Goal: Task Accomplishment & Management: Use online tool/utility

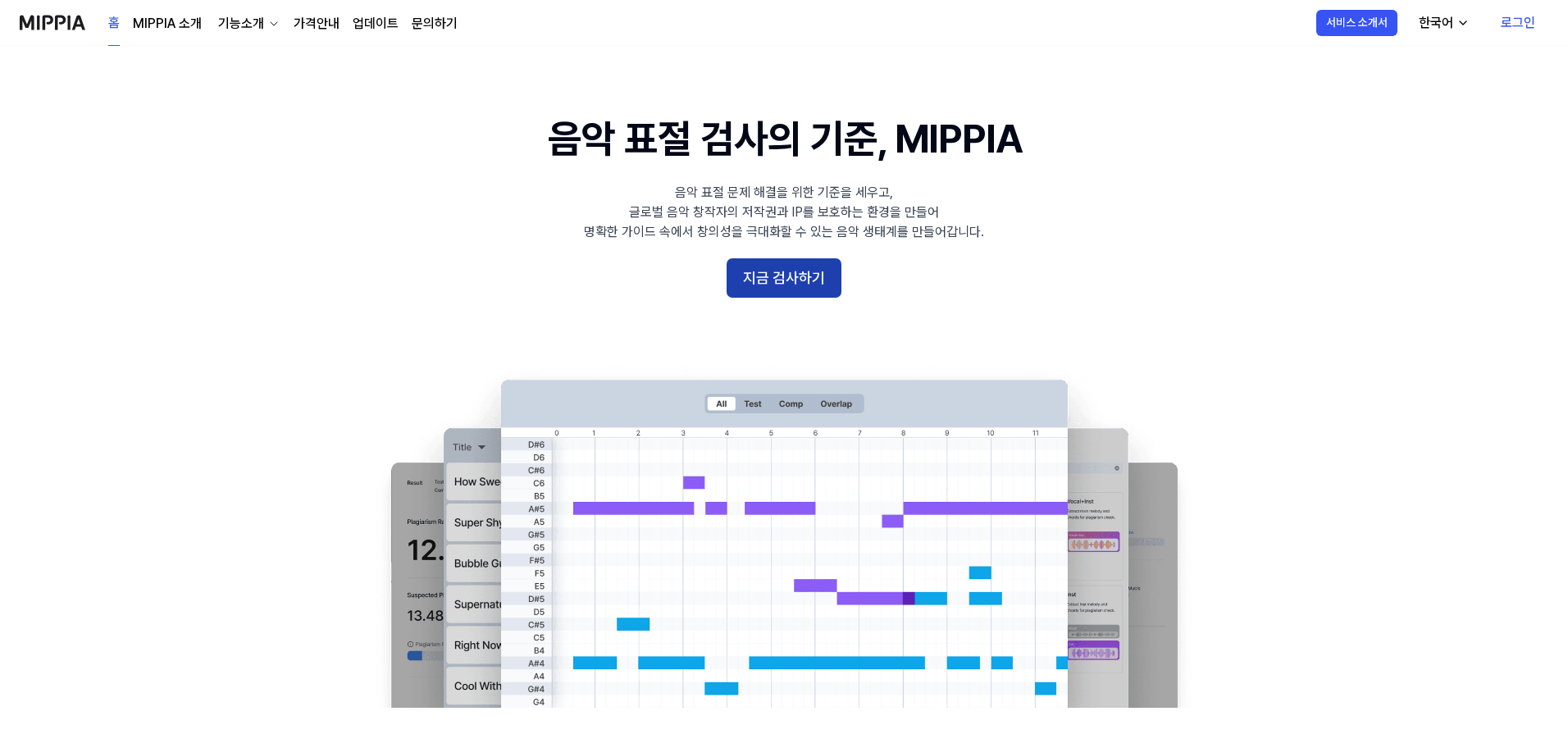
click at [774, 261] on button "지금 검사하기" at bounding box center [784, 278] width 115 height 40
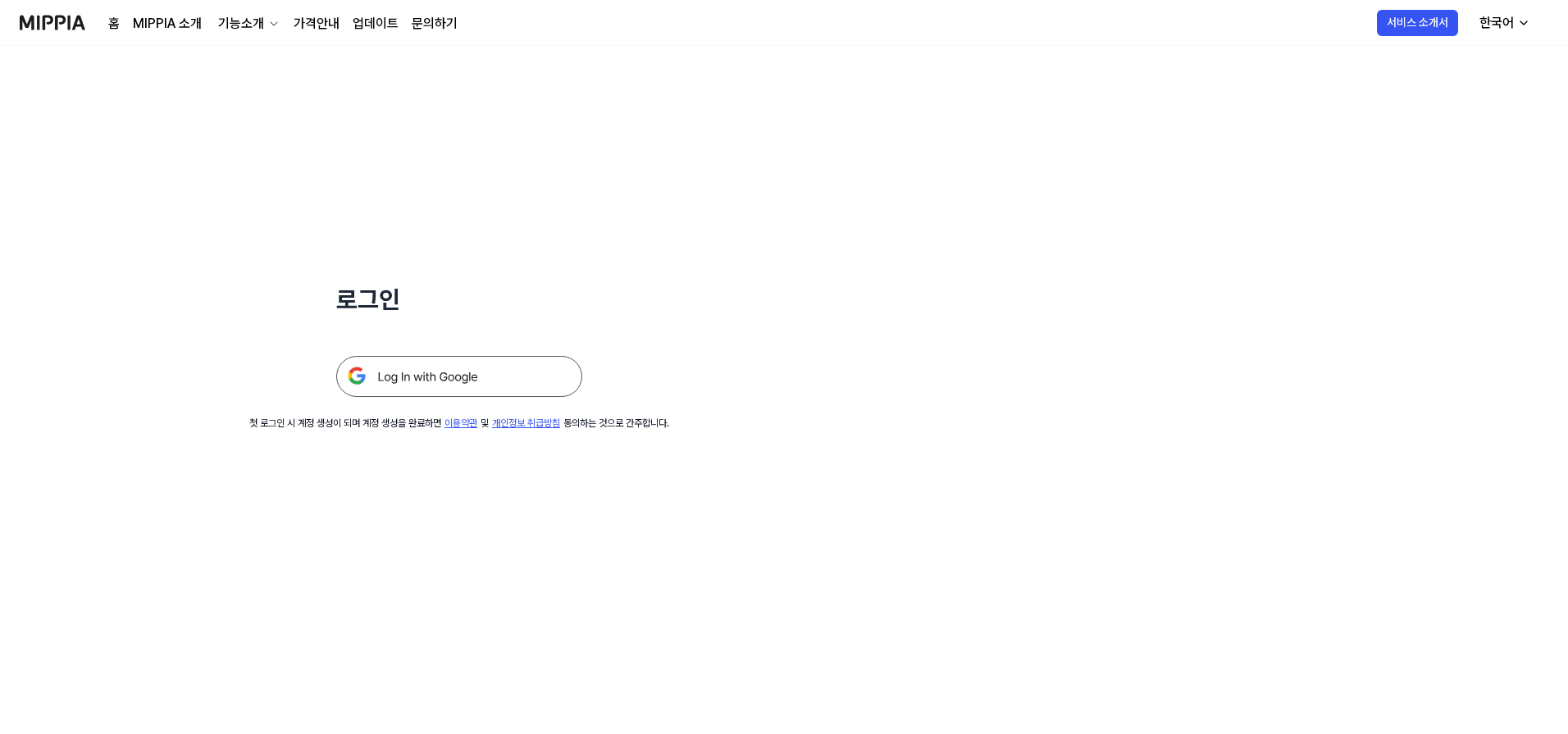
click at [455, 376] on img at bounding box center [459, 377] width 246 height 41
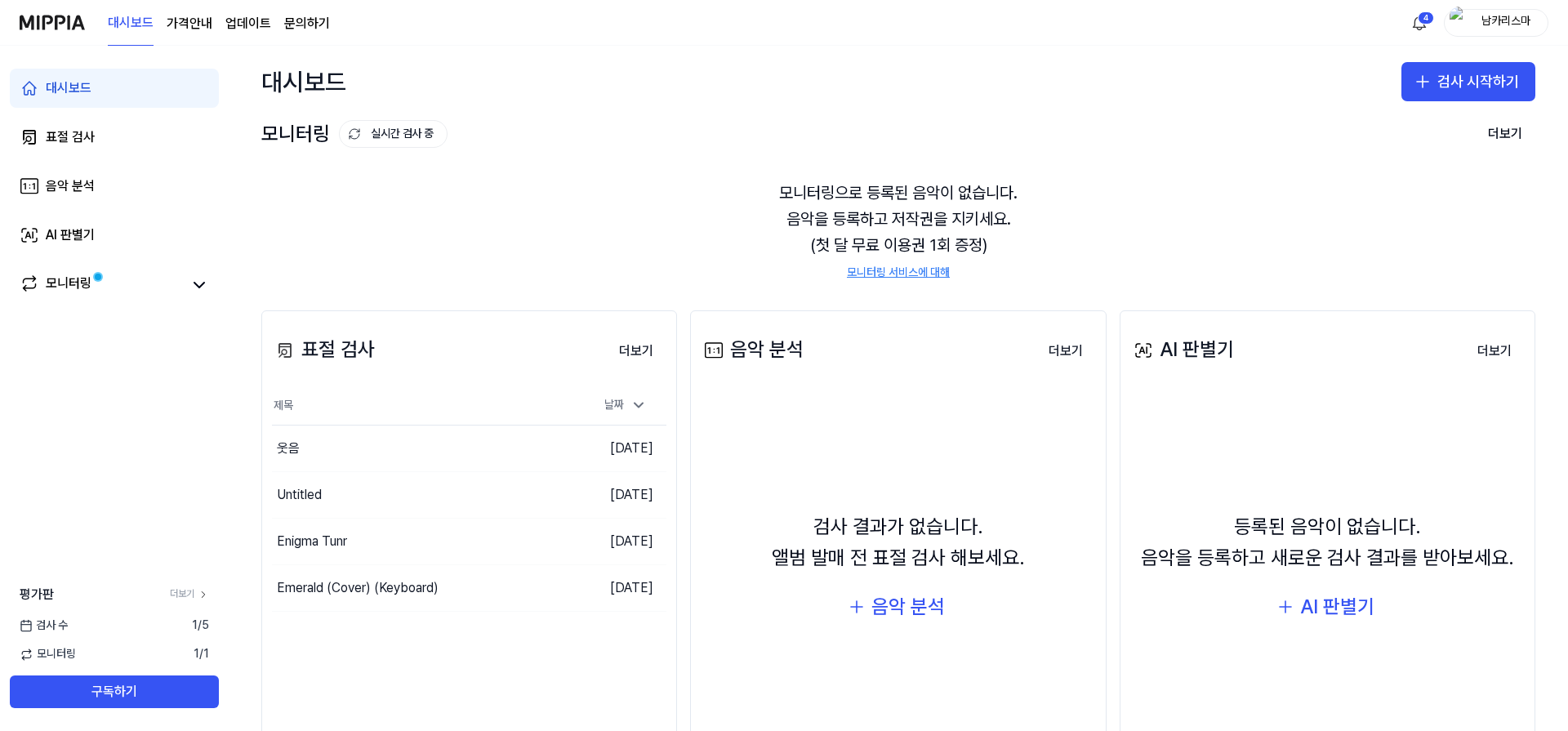
click at [1420, 684] on div "등록된 음악이 없습니다. 음악을 등록하고 새로운 검사 결과를 받아보세요. AI 판별기" at bounding box center [1328, 569] width 395 height 340
click at [1442, 84] on button "검사 시작하기" at bounding box center [1469, 82] width 134 height 40
click at [1443, 116] on button "표절 검사" at bounding box center [1431, 126] width 181 height 30
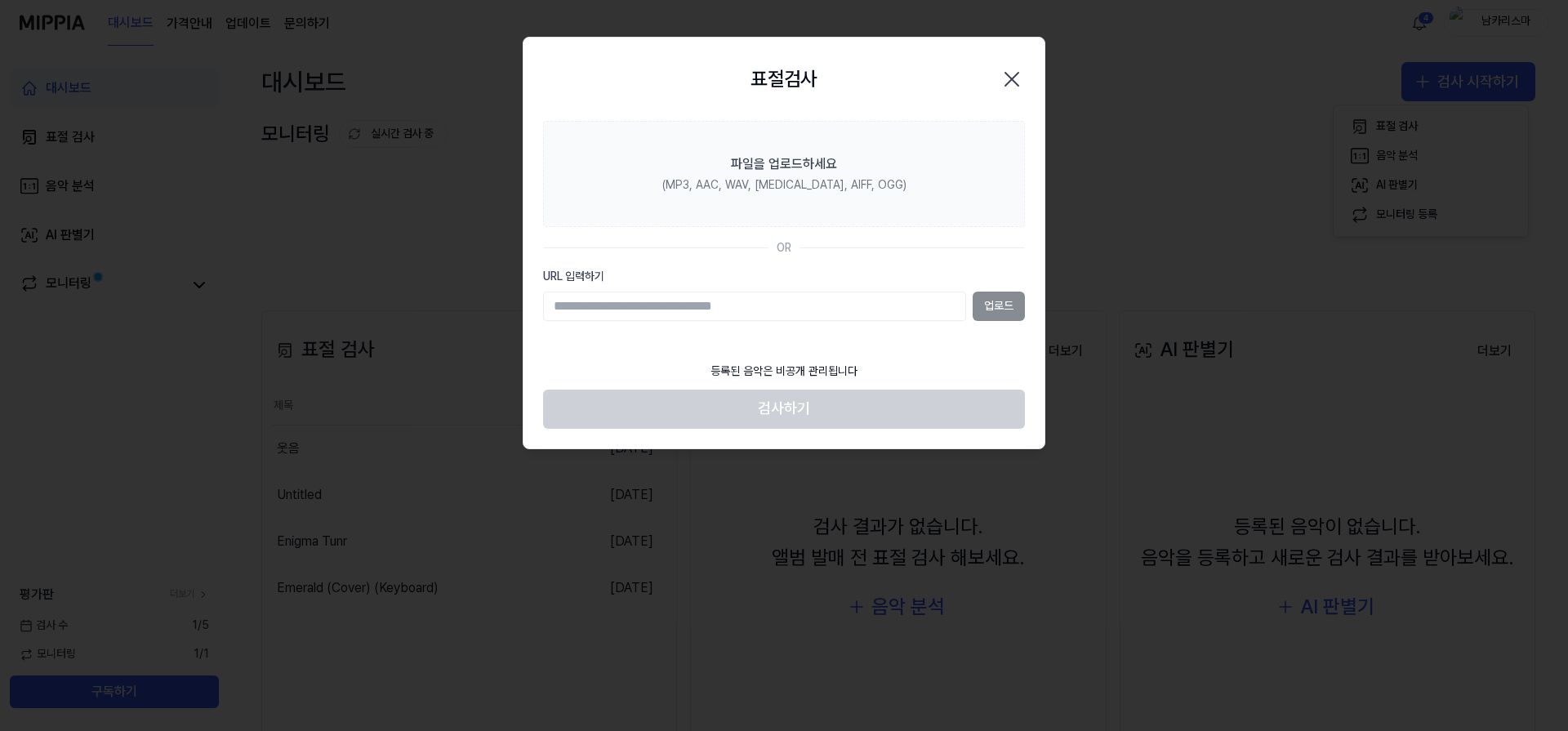
drag, startPoint x: 1445, startPoint y: 552, endPoint x: 1297, endPoint y: 202, distance: 380.0
click at [1442, 548] on div at bounding box center [784, 365] width 1568 height 731
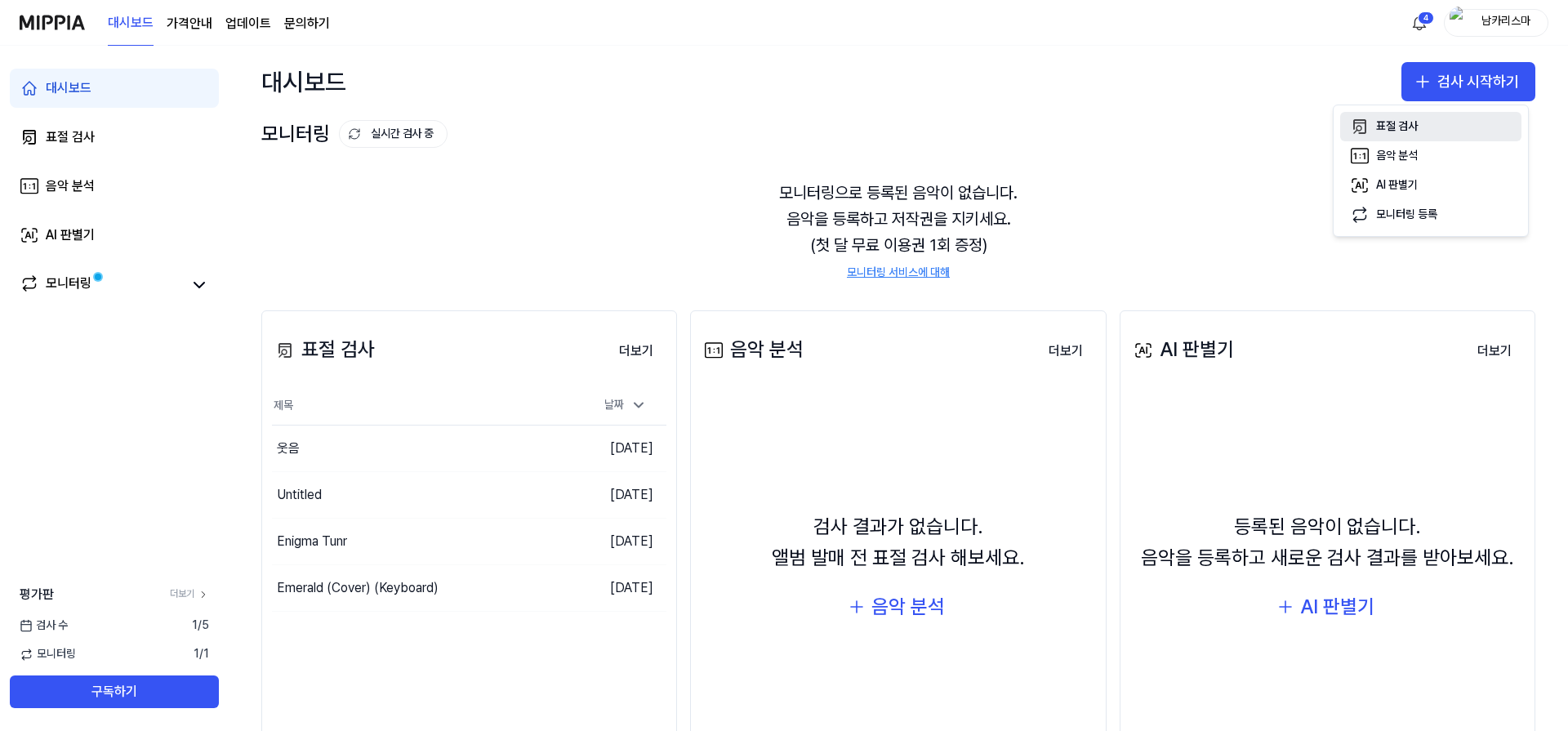
click at [1431, 123] on button "표절 검사" at bounding box center [1431, 126] width 181 height 30
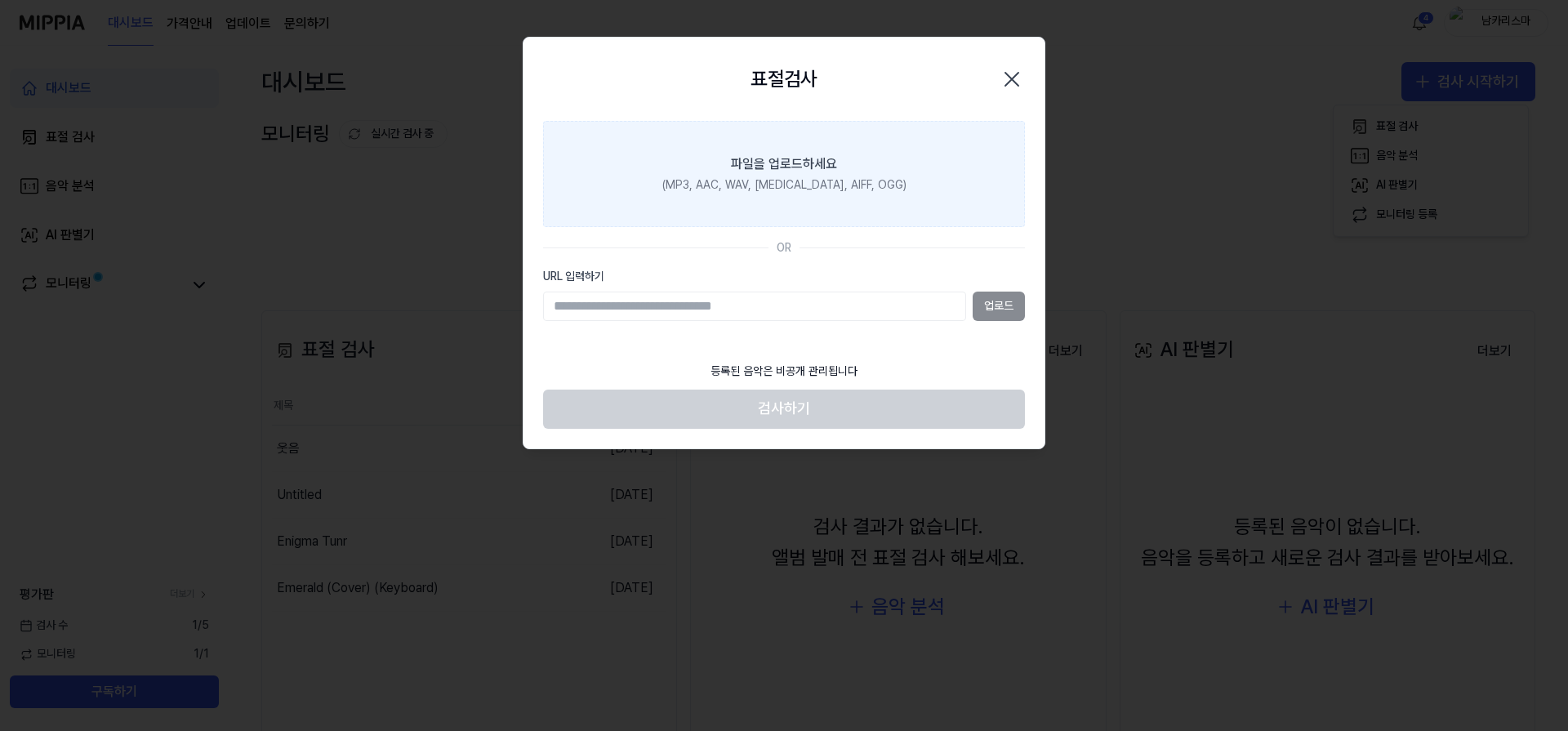
click at [797, 147] on label "파일을 업로드하세요 (MP3, AAC, WAV, [MEDICAL_DATA], AIFF, OGG)" at bounding box center [784, 174] width 482 height 106
click at [0, 0] on input "파일을 업로드하세요 (MP3, AAC, WAV, [MEDICAL_DATA], AIFF, OGG)" at bounding box center [0, 0] width 0 height 0
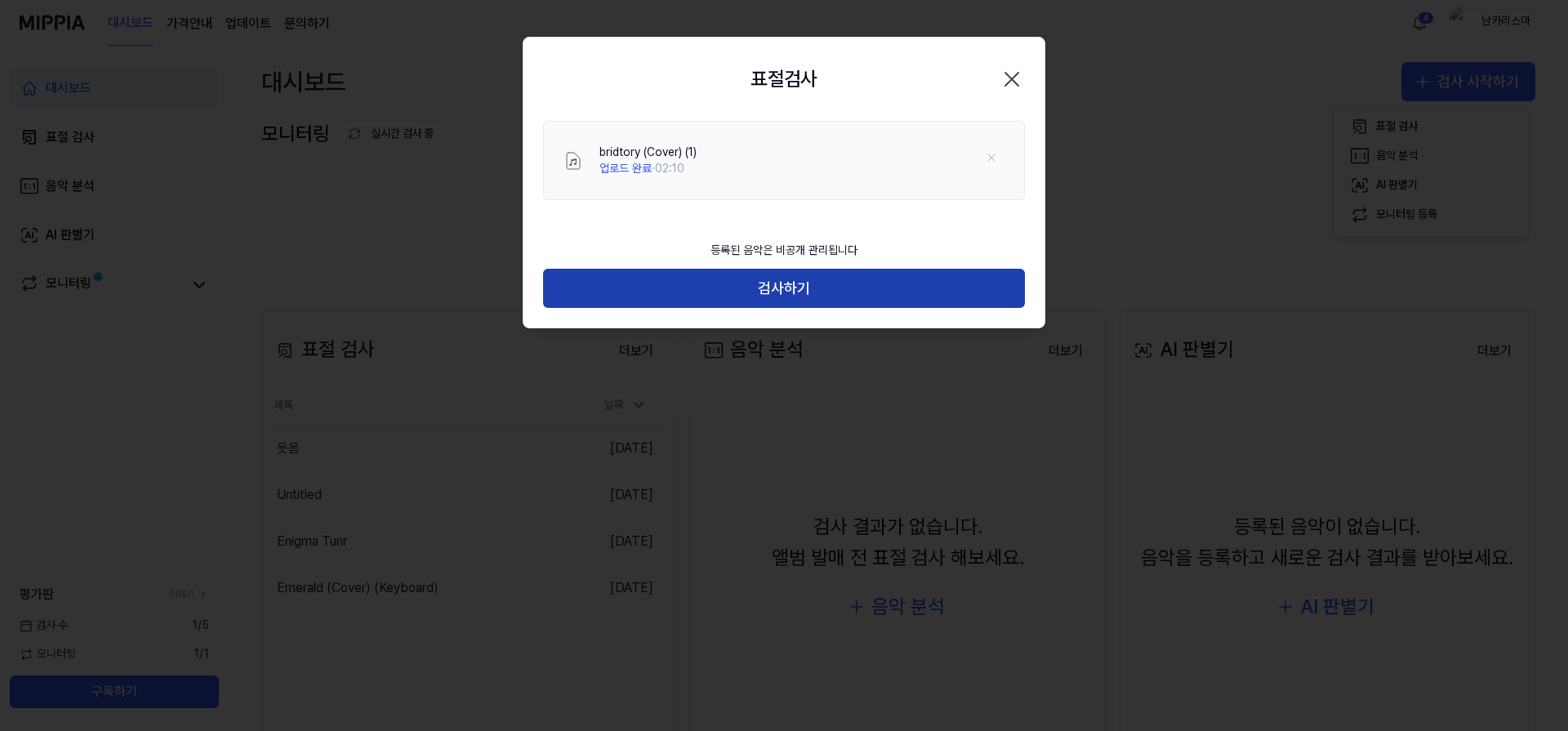
click at [940, 284] on button "검사하기" at bounding box center [784, 288] width 482 height 40
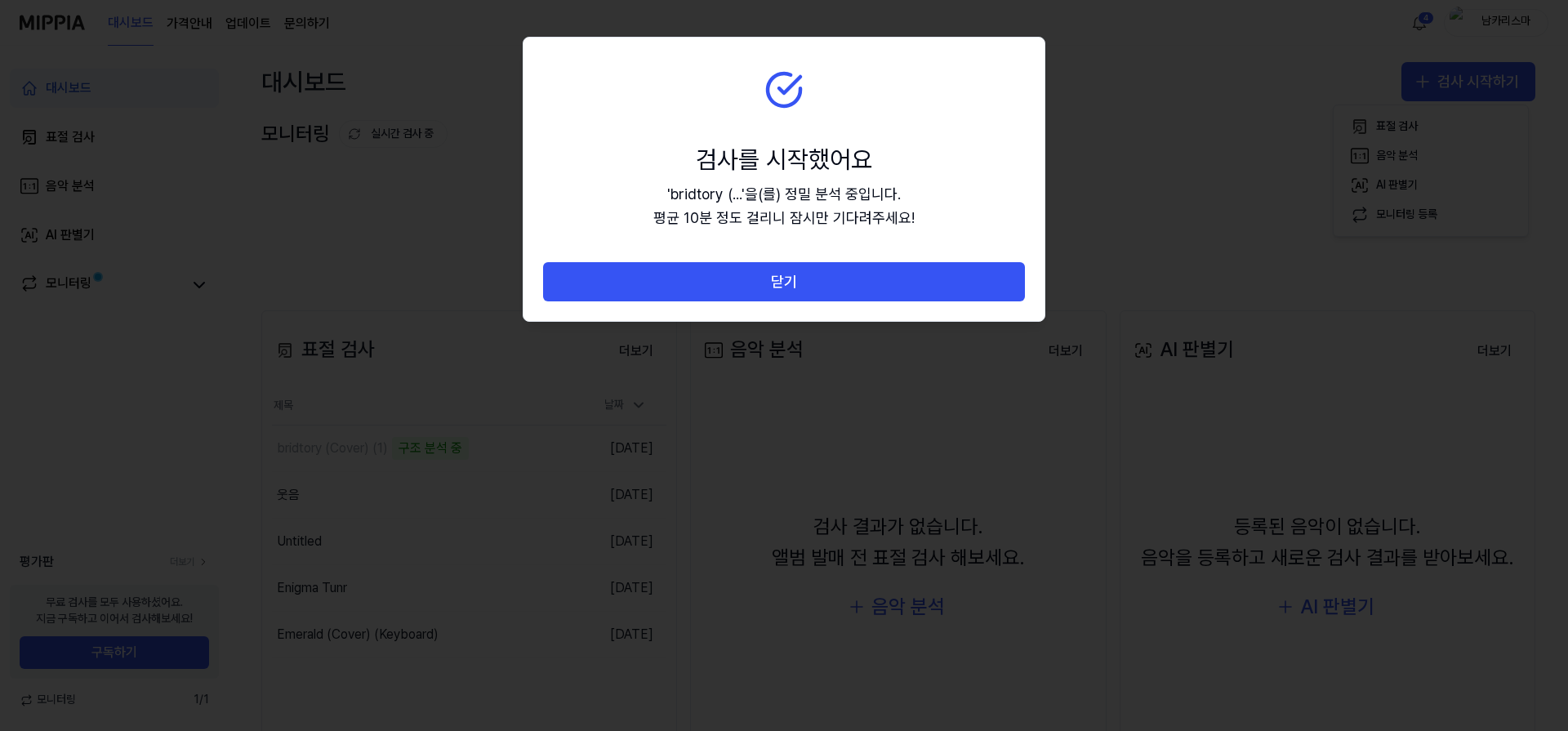
click at [940, 284] on button "닫기" at bounding box center [784, 282] width 482 height 40
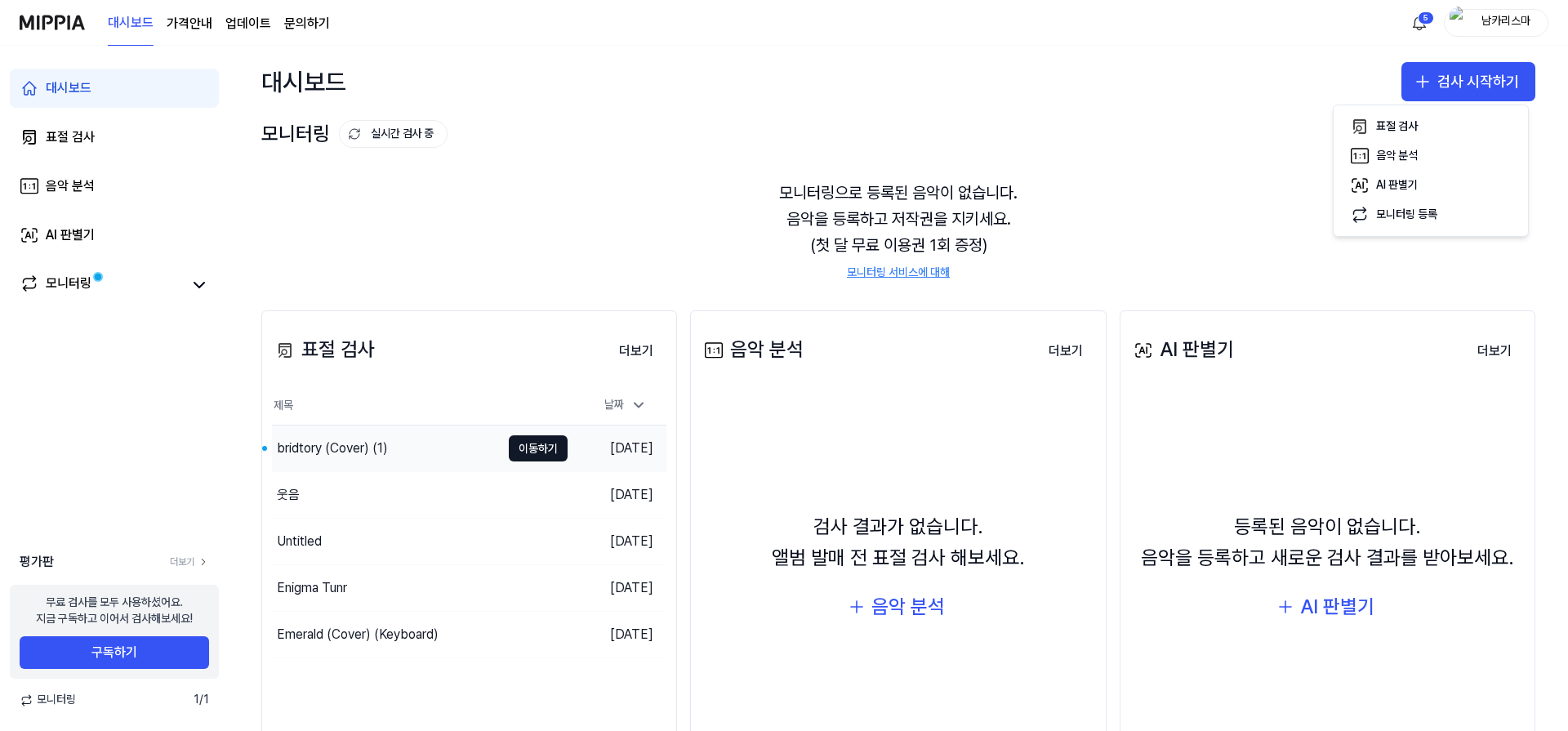
click at [365, 445] on div "bridtory (Cover) (1)" at bounding box center [332, 448] width 111 height 19
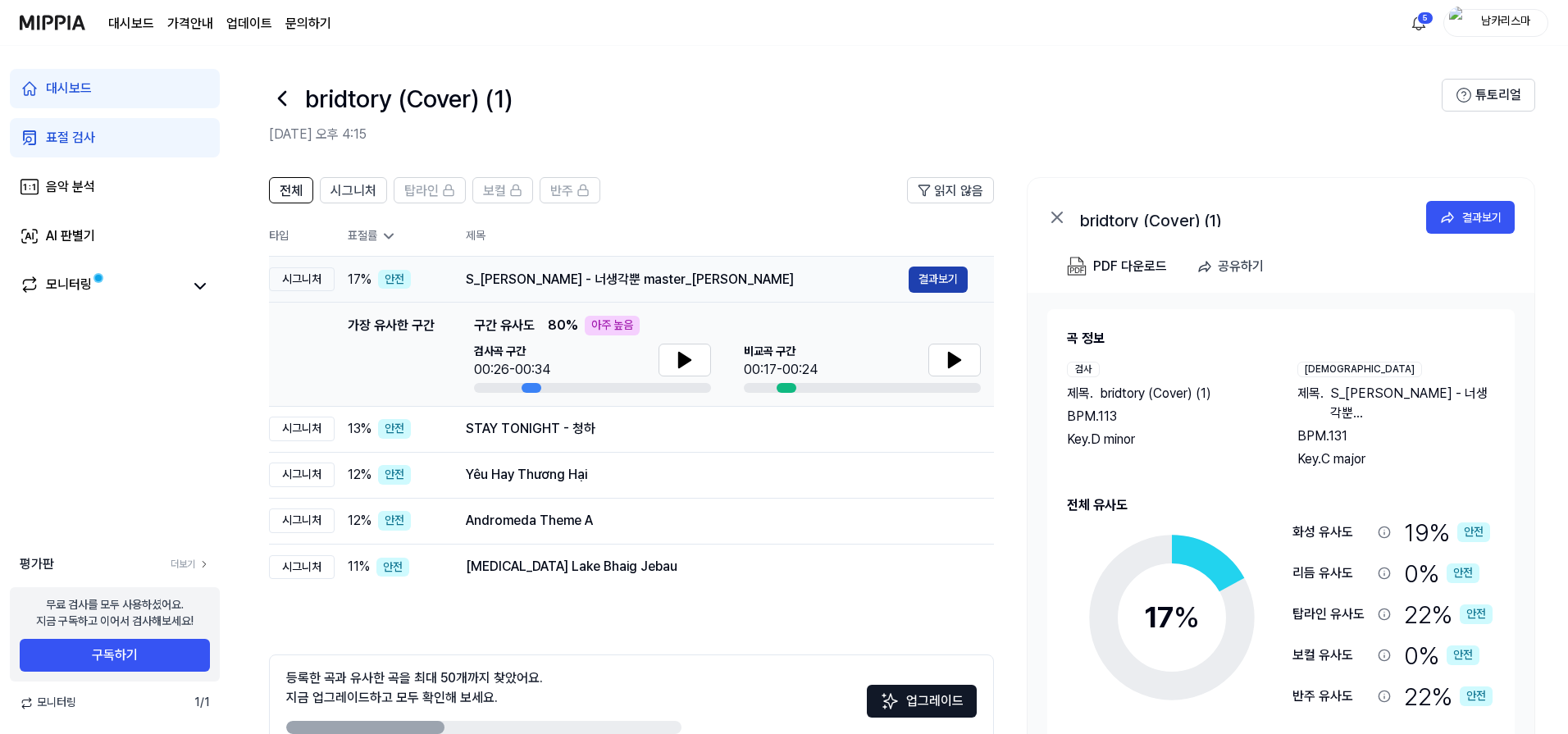
click at [934, 284] on button "결과보기" at bounding box center [938, 279] width 59 height 26
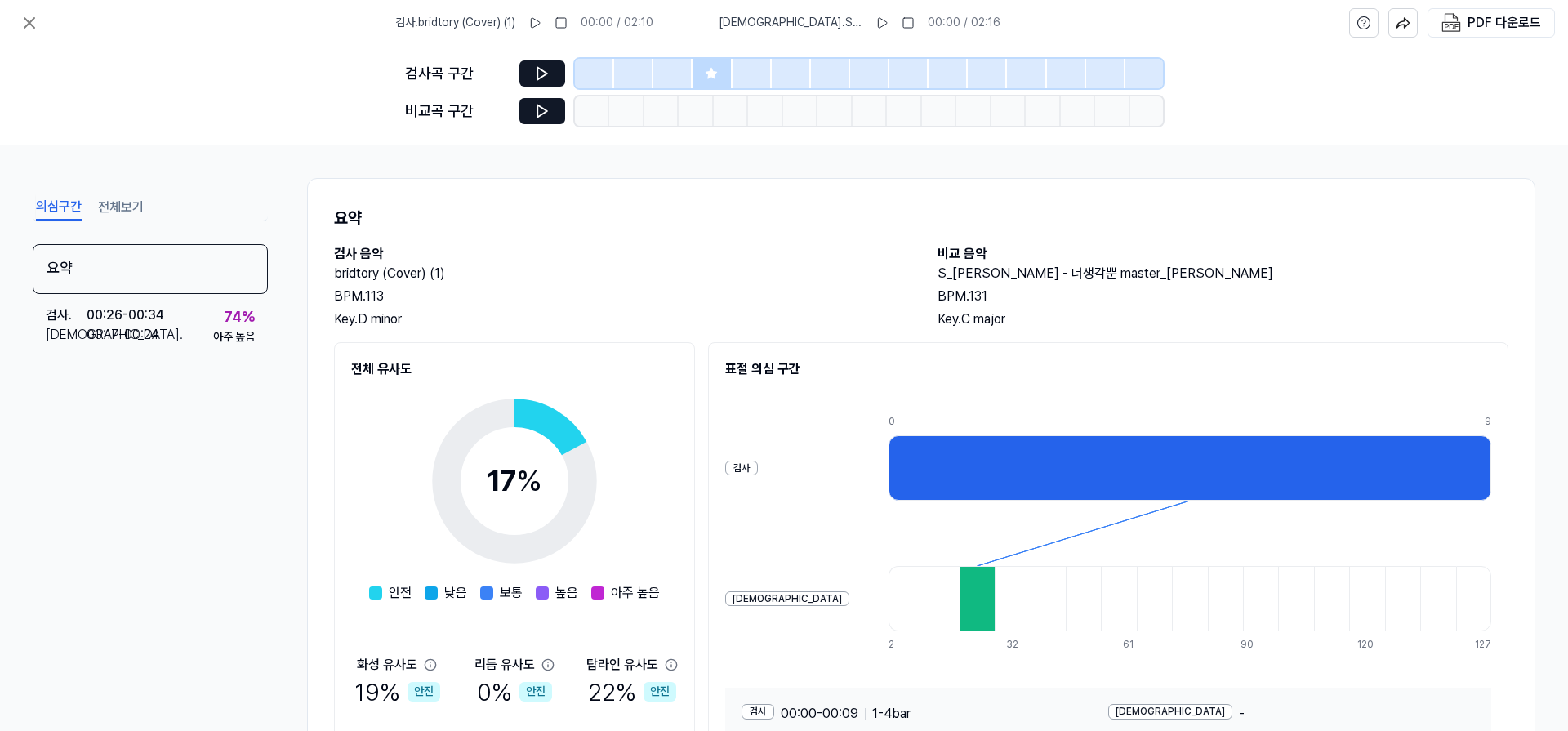
click at [1029, 471] on div at bounding box center [1189, 468] width 603 height 66
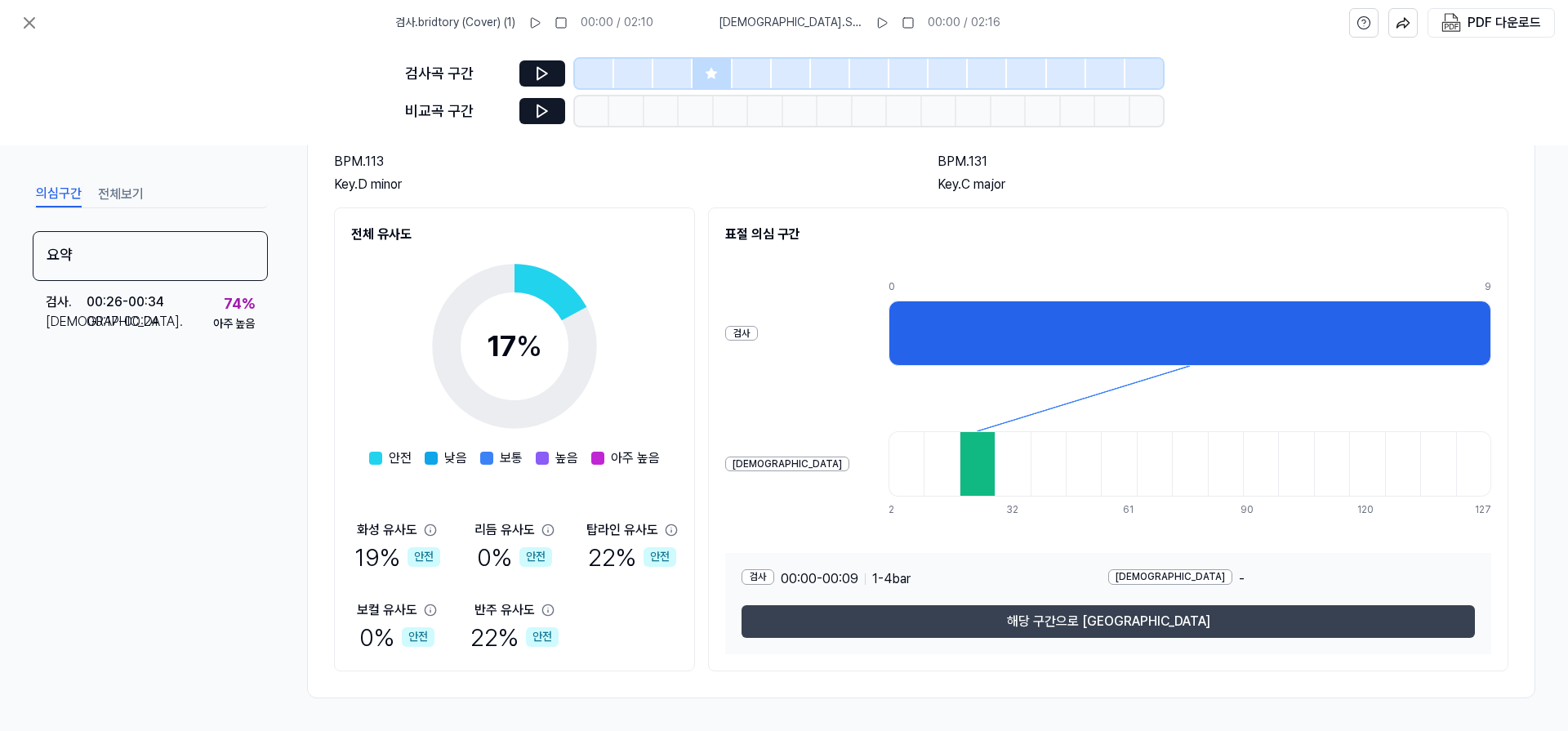
click at [998, 624] on button "해당 구간으로 [GEOGRAPHIC_DATA]" at bounding box center [1109, 621] width 733 height 33
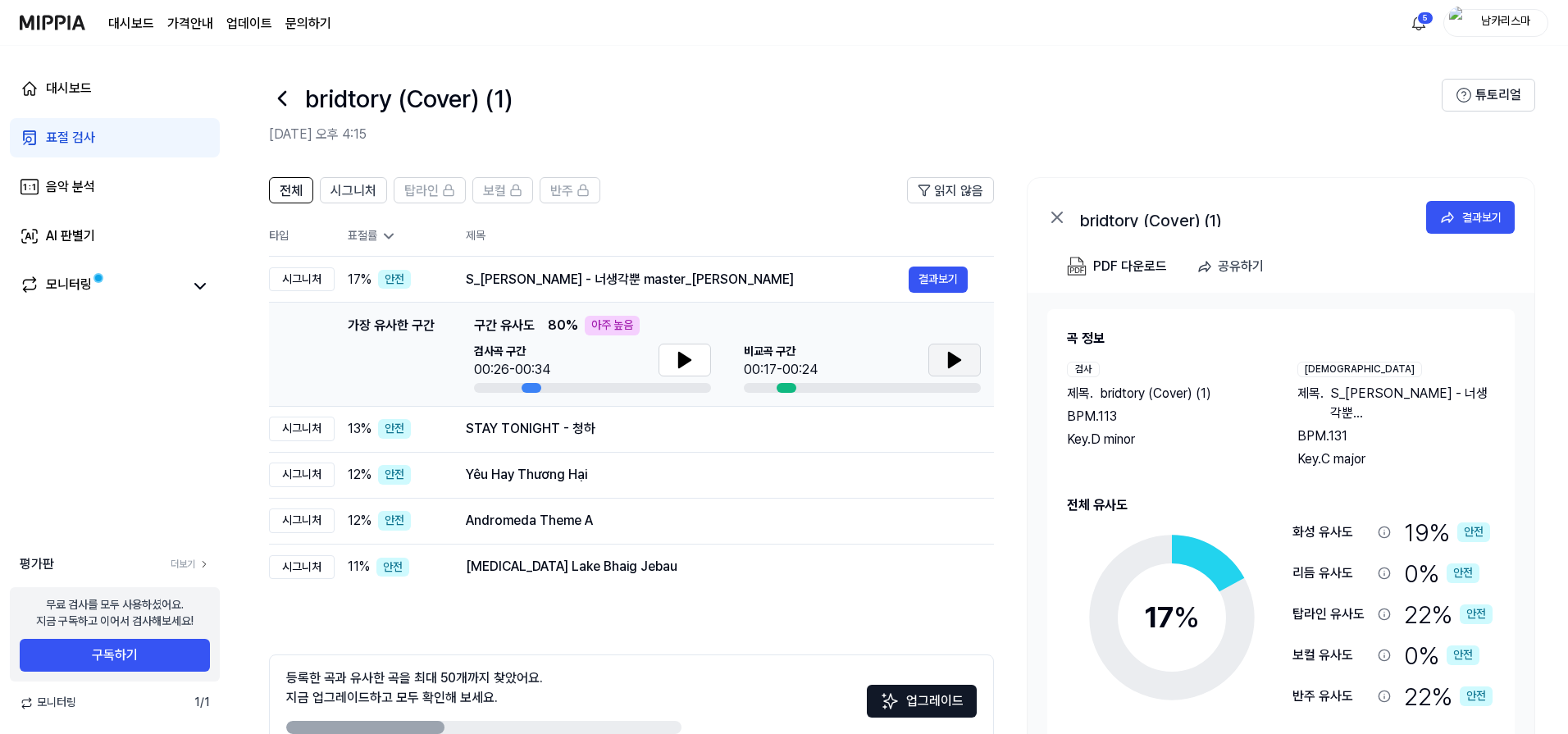
click at [966, 356] on button at bounding box center [955, 360] width 52 height 33
click at [966, 356] on button at bounding box center [955, 360] width 52 height 33
click at [694, 356] on button at bounding box center [685, 360] width 52 height 33
click at [690, 360] on icon at bounding box center [684, 360] width 19 height 19
